Goal: Information Seeking & Learning: Learn about a topic

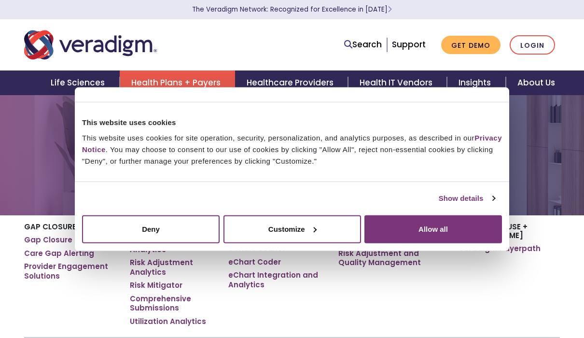
click at [459, 243] on button "Allow all" at bounding box center [433, 229] width 138 height 28
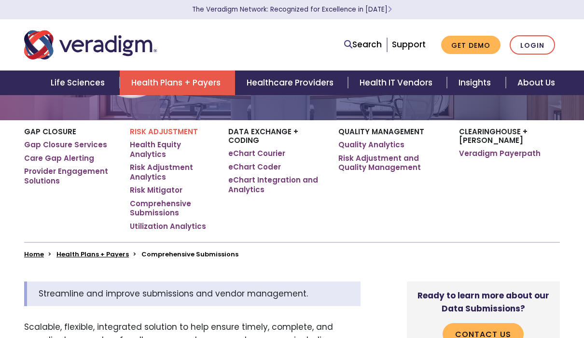
scroll to position [129, 0]
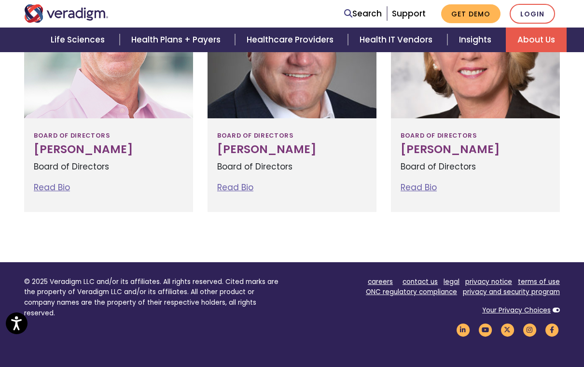
scroll to position [1162, 0]
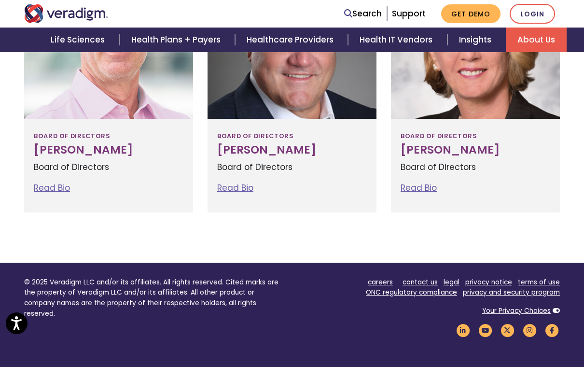
click at [44, 185] on link "Read Bio" at bounding box center [52, 188] width 36 height 12
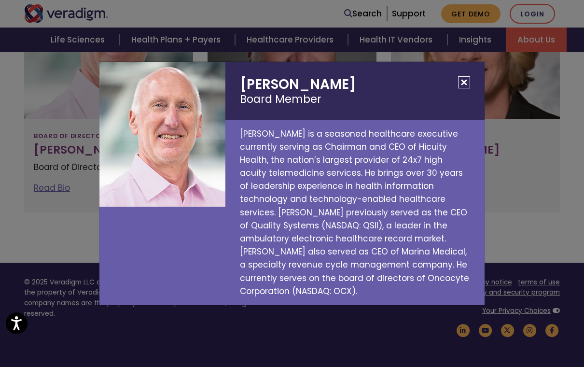
click at [466, 87] on button "Close" at bounding box center [464, 82] width 12 height 12
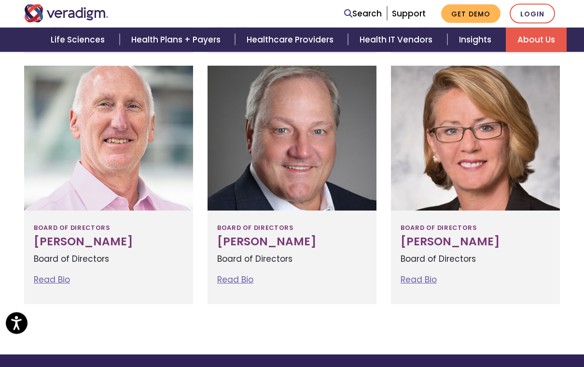
scroll to position [1068, 0]
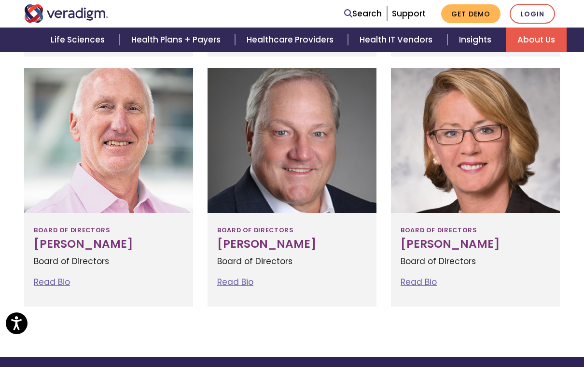
click at [348, 166] on div at bounding box center [292, 140] width 169 height 145
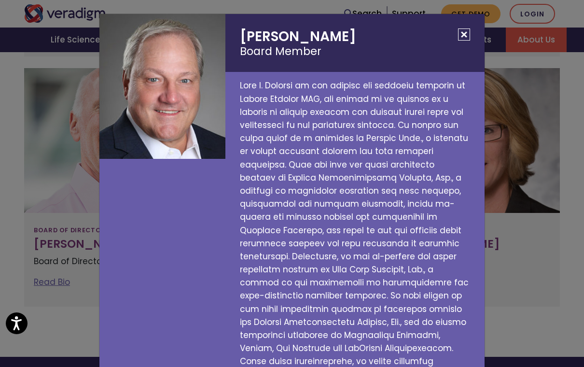
scroll to position [0, 0]
click at [467, 30] on button "Close" at bounding box center [464, 34] width 12 height 12
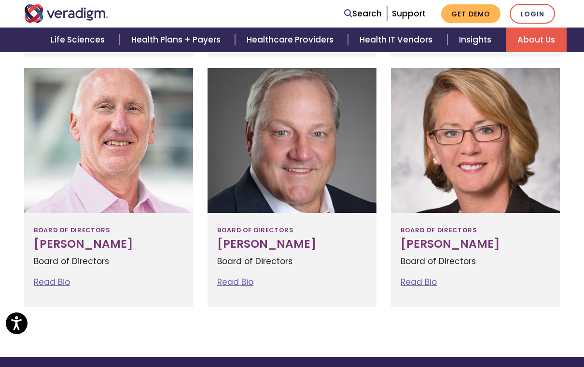
click at [500, 140] on div at bounding box center [475, 140] width 169 height 145
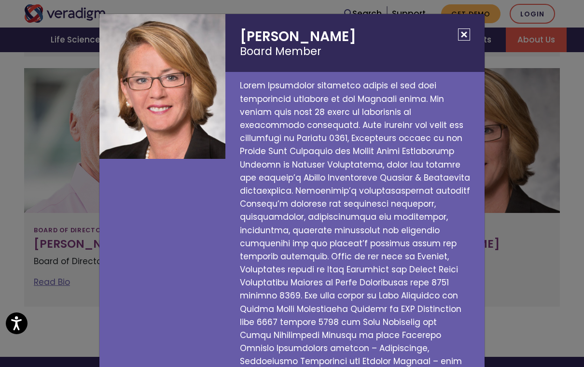
click at [469, 31] on button "Close" at bounding box center [464, 34] width 12 height 12
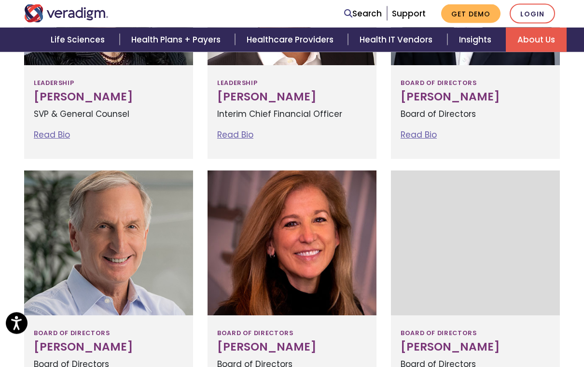
scroll to position [715, 0]
click at [335, 230] on div at bounding box center [292, 242] width 169 height 145
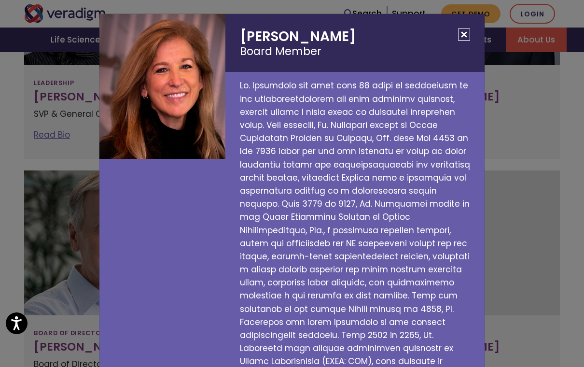
scroll to position [0, 0]
click at [468, 34] on button "Close" at bounding box center [464, 34] width 12 height 12
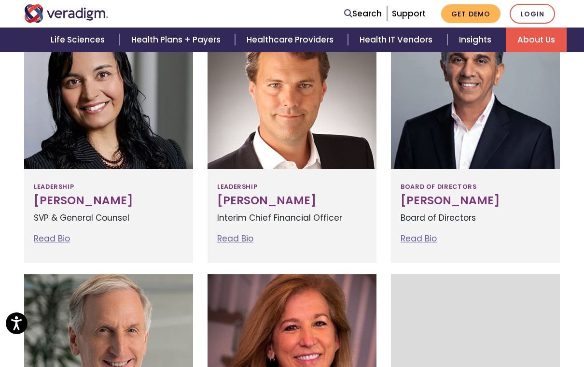
scroll to position [611, 0]
click at [502, 126] on div at bounding box center [475, 97] width 169 height 145
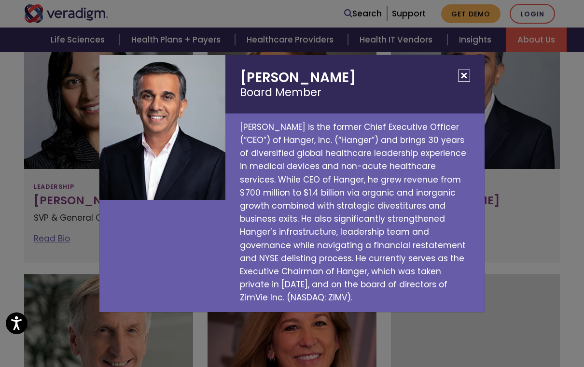
click at [464, 82] on button "Close" at bounding box center [464, 76] width 12 height 12
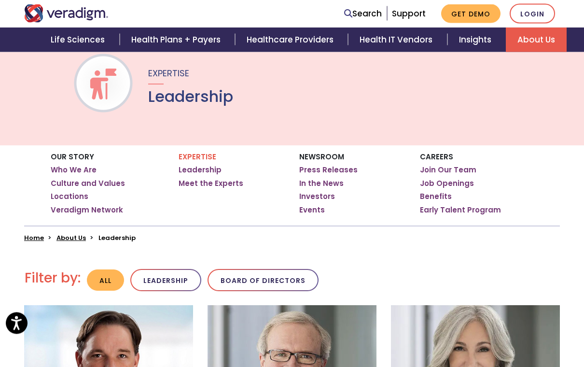
scroll to position [67, 0]
click at [235, 179] on link "Meet the Experts" at bounding box center [211, 184] width 65 height 10
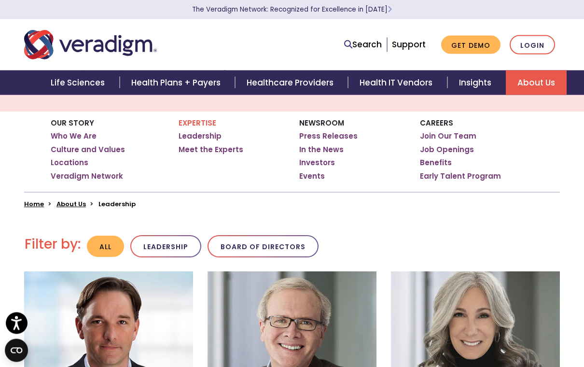
scroll to position [0, 0]
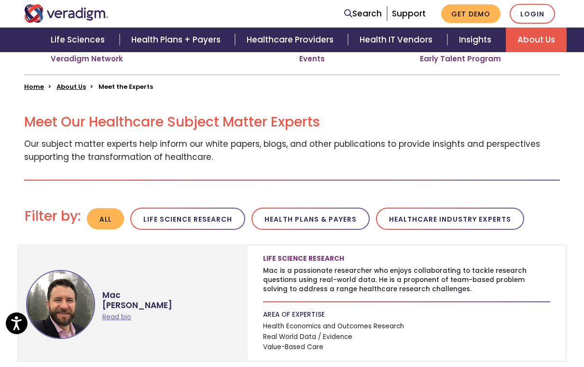
scroll to position [217, 0]
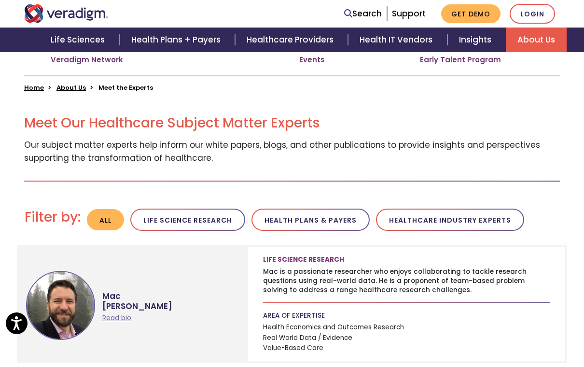
click at [503, 216] on button "Healthcare Industry Experts" at bounding box center [450, 220] width 148 height 23
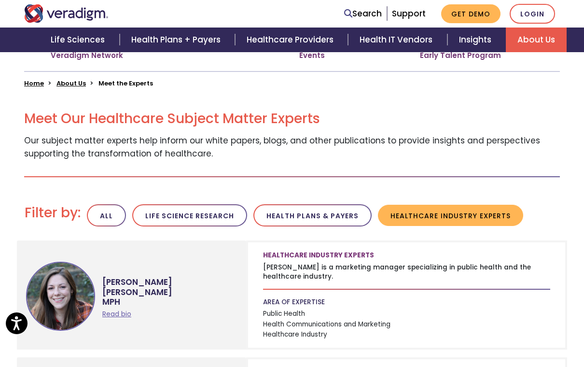
scroll to position [221, 0]
click at [343, 211] on button "Health Plans & Payers" at bounding box center [312, 216] width 118 height 23
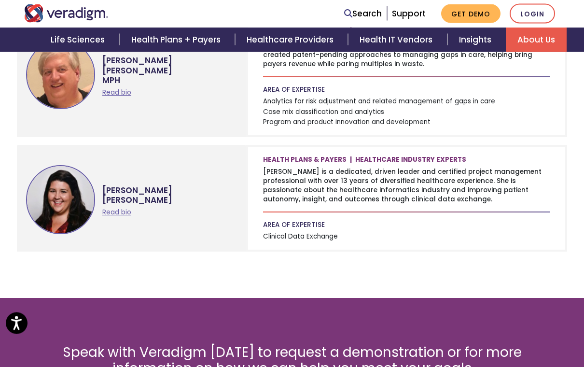
scroll to position [396, 0]
